Goal: Information Seeking & Learning: Learn about a topic

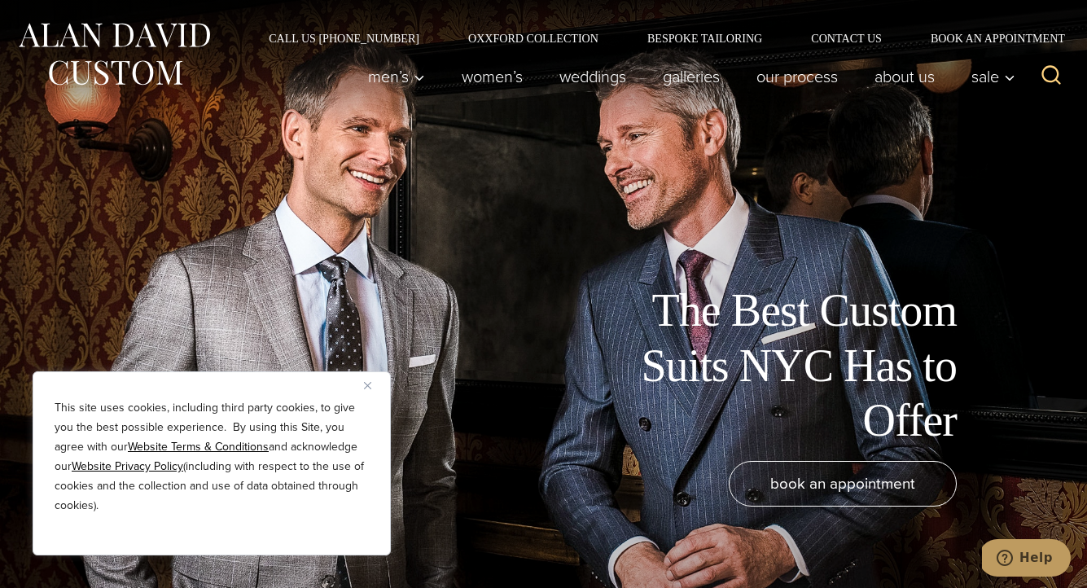
click at [370, 385] on img "Close" at bounding box center [367, 385] width 7 height 7
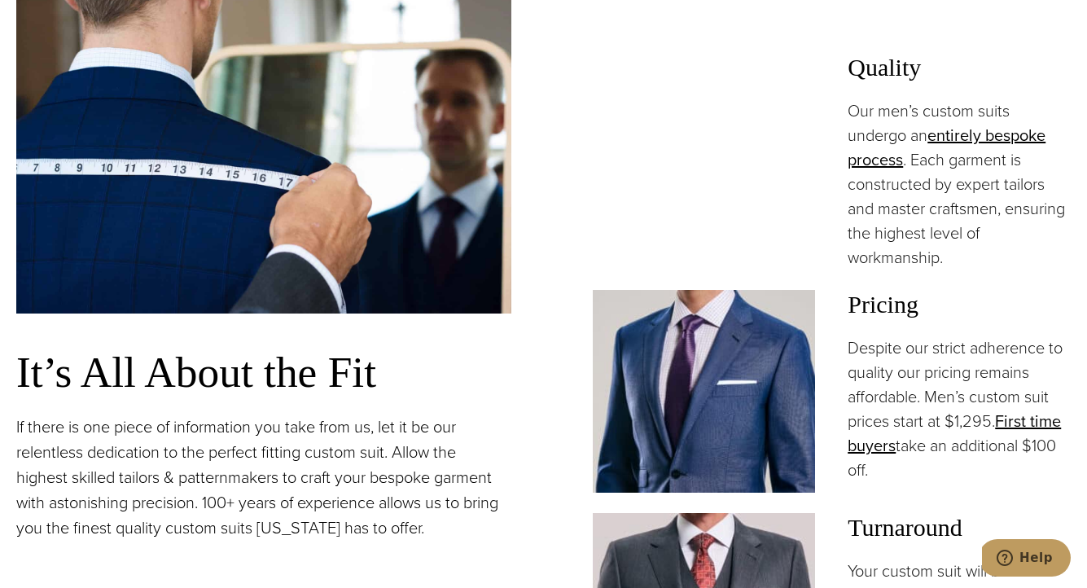
scroll to position [1210, 0]
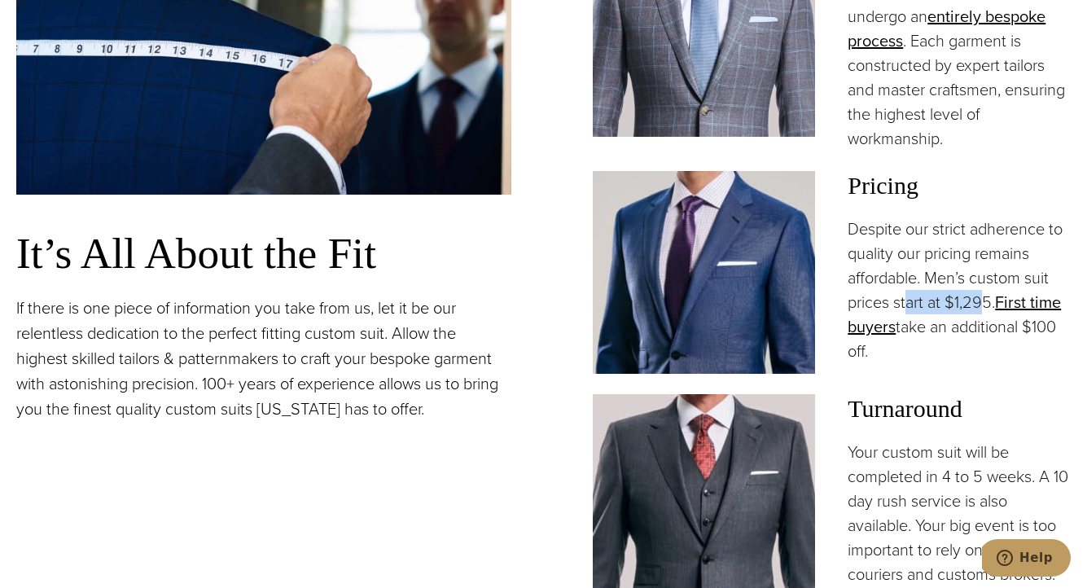
drag, startPoint x: 908, startPoint y: 304, endPoint x: 989, endPoint y: 304, distance: 80.6
click at [990, 304] on p "Despite our strict adherence to quality our pricing remains affordable. Men’s c…" at bounding box center [958, 290] width 223 height 147
click at [963, 320] on p "Despite our strict adherence to quality our pricing remains affordable. Men’s c…" at bounding box center [958, 290] width 223 height 147
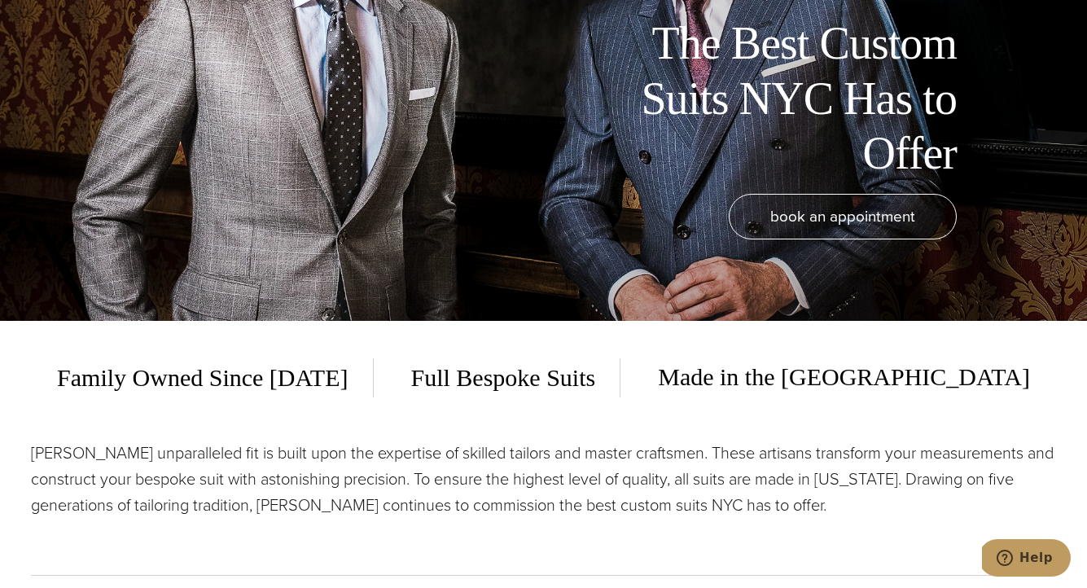
scroll to position [0, 0]
